Goal: Task Accomplishment & Management: Manage account settings

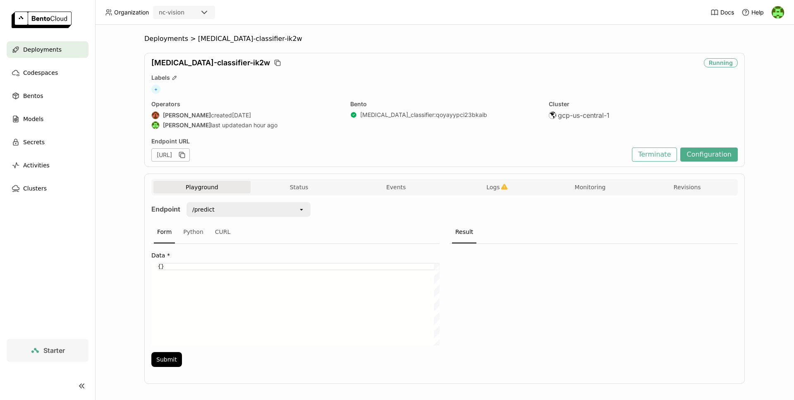
click at [602, 19] on header "Organization nc-vision Docs Help" at bounding box center [397, 12] width 794 height 25
click at [652, 156] on button "Terminate" at bounding box center [654, 155] width 45 height 14
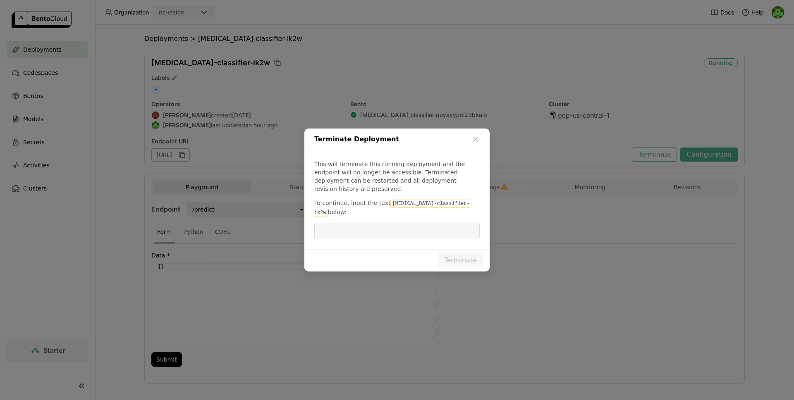
click at [394, 205] on code "[MEDICAL_DATA]-classifier-ik2w" at bounding box center [391, 208] width 155 height 17
drag, startPoint x: 394, startPoint y: 205, endPoint x: 448, endPoint y: 206, distance: 53.3
click at [448, 206] on code "[MEDICAL_DATA]-classifier-ik2w" at bounding box center [391, 208] width 155 height 17
copy code "[MEDICAL_DATA]-classifier-ik2w"
click at [406, 224] on input "dialog" at bounding box center [396, 231] width 155 height 16
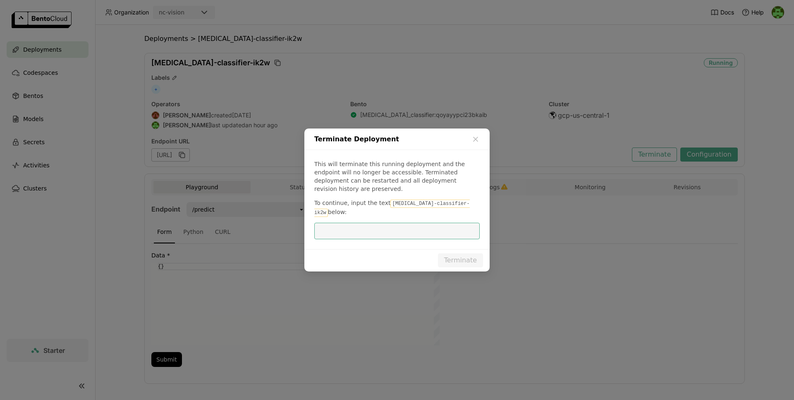
paste input "[MEDICAL_DATA]-classifier-ik2w"
type input "[MEDICAL_DATA]-classifier-ik2w"
click at [459, 253] on button "Terminate" at bounding box center [460, 260] width 45 height 14
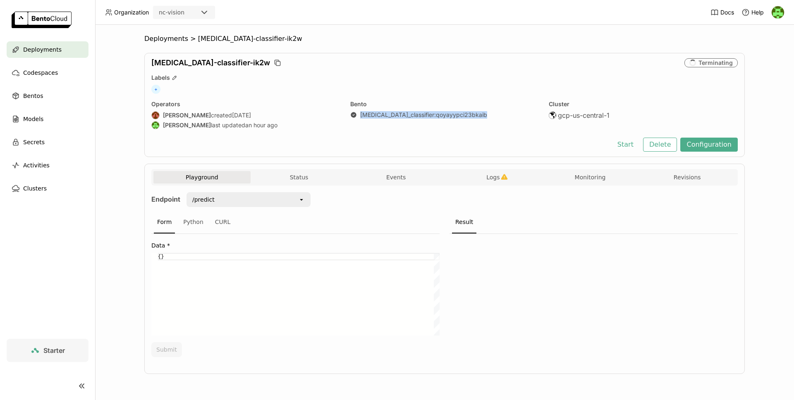
drag, startPoint x: 358, startPoint y: 113, endPoint x: 486, endPoint y: 121, distance: 128.8
click at [486, 121] on div "Bento [MEDICAL_DATA]_classifier : qoyayypci23bkaib" at bounding box center [444, 115] width 189 height 31
